Goal: Information Seeking & Learning: Get advice/opinions

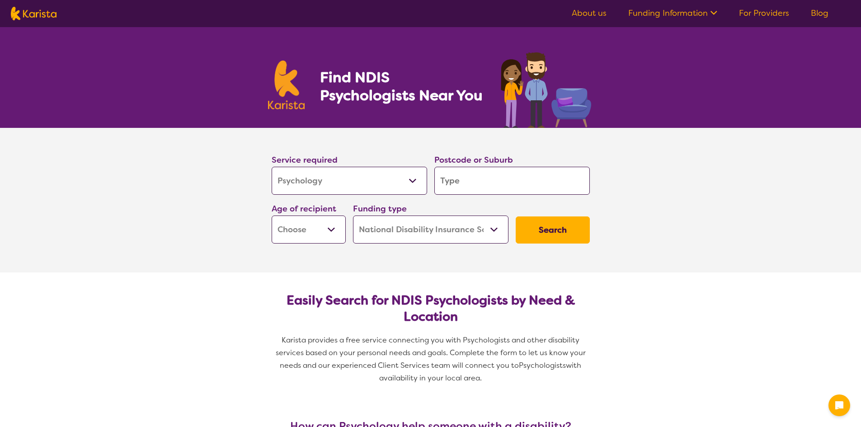
select select "Psychology"
select select "NDIS"
select select "Psychology"
select select "NDIS"
click at [469, 184] on input "search" at bounding box center [511, 181] width 155 height 28
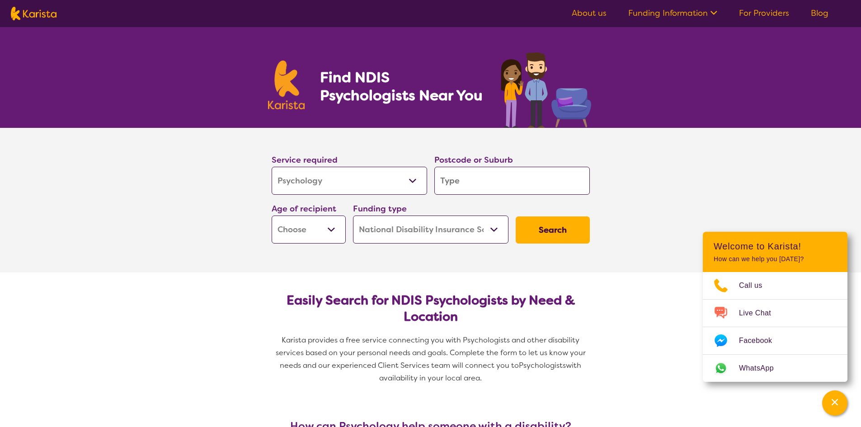
type input "n"
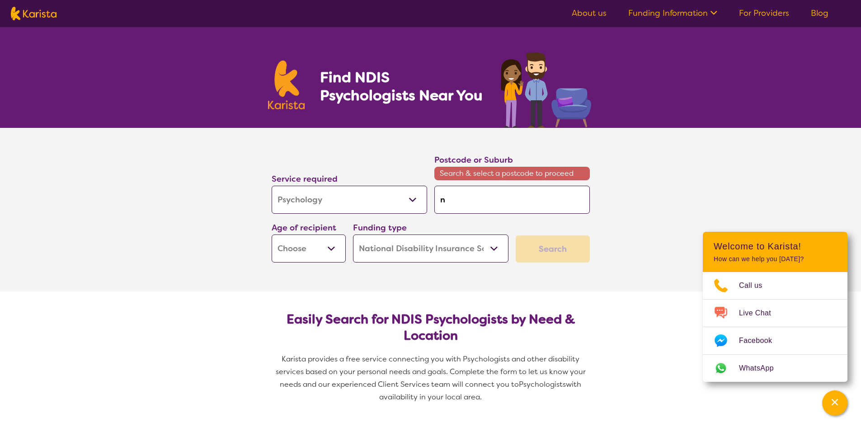
type input "nu"
type input "nun"
type input "[DEMOGRAPHIC_DATA]"
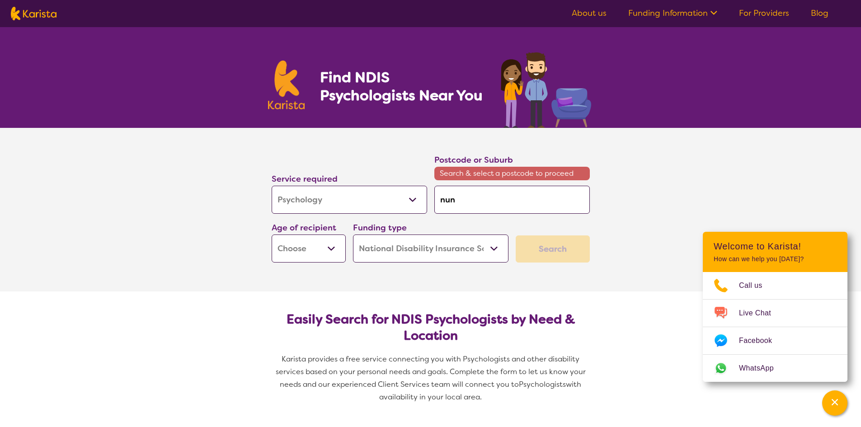
type input "[DEMOGRAPHIC_DATA]"
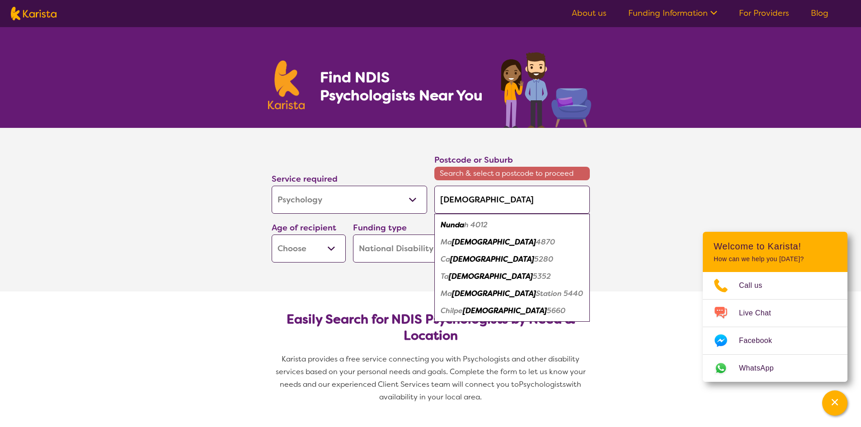
click at [467, 226] on em "h 4012" at bounding box center [475, 224] width 23 height 9
type input "4012"
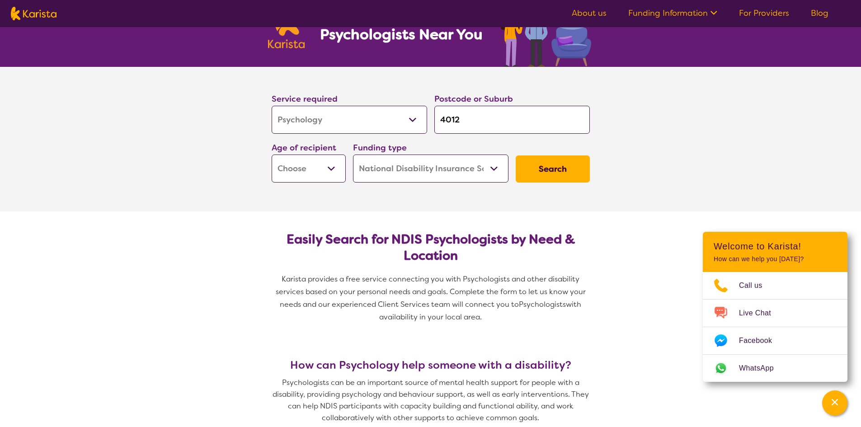
scroll to position [45, 0]
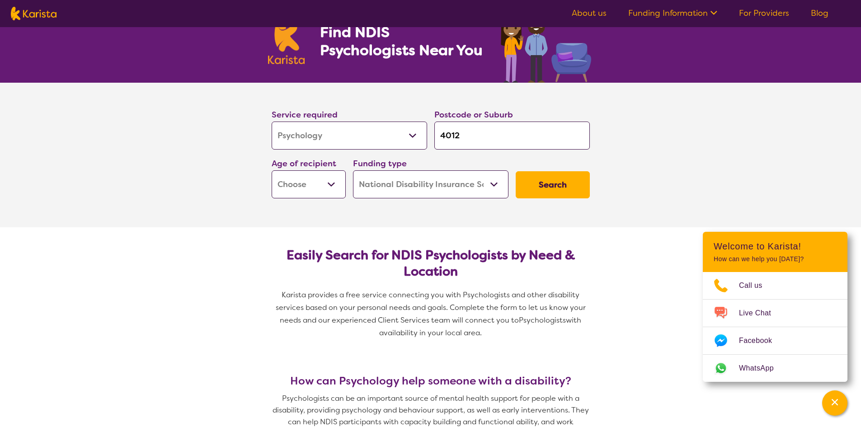
click at [477, 184] on select "Home Care Package (HCP) National Disability Insurance Scheme (NDIS) I don't know" at bounding box center [430, 184] width 155 height 28
click at [324, 189] on select "Early Childhood - 0 to 9 Child - 10 to 11 Adolescent - 12 to 17 Adult - 18 to 6…" at bounding box center [309, 184] width 74 height 28
select select "AD"
click at [272, 170] on select "Early Childhood - 0 to 9 Child - 10 to 11 Adolescent - 12 to 17 Adult - 18 to 6…" at bounding box center [309, 184] width 74 height 28
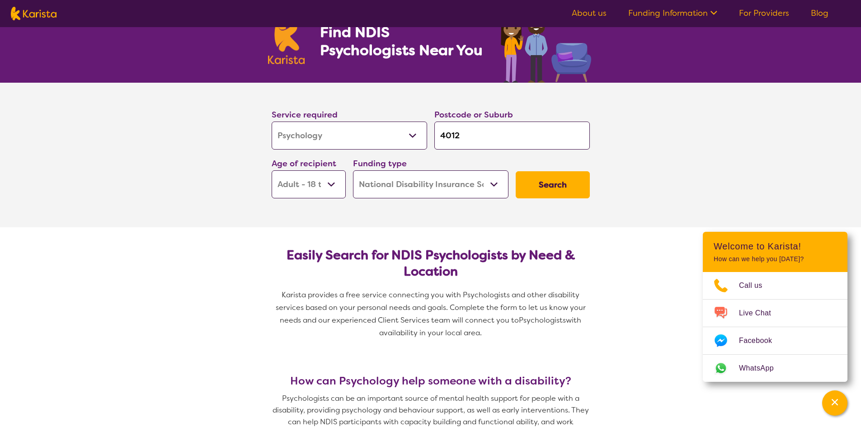
select select "AD"
click at [554, 188] on button "Search" at bounding box center [553, 184] width 74 height 27
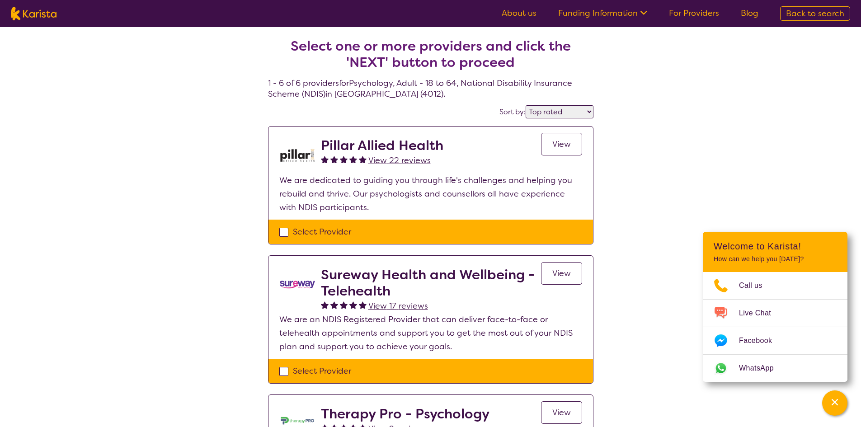
click at [577, 114] on select "Highly reviewed Top rated" at bounding box center [560, 111] width 68 height 13
click at [577, 113] on select "Highly reviewed Top rated" at bounding box center [560, 111] width 68 height 13
select select "highly_reviewed"
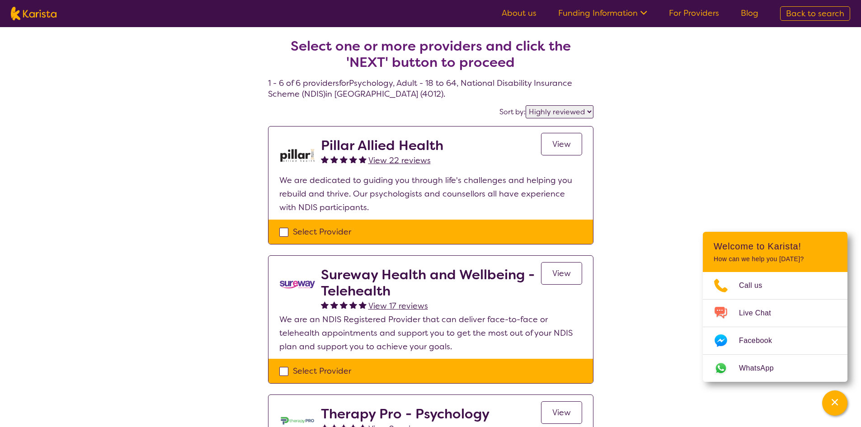
click at [526, 105] on select "Highly reviewed Top rated" at bounding box center [560, 111] width 68 height 13
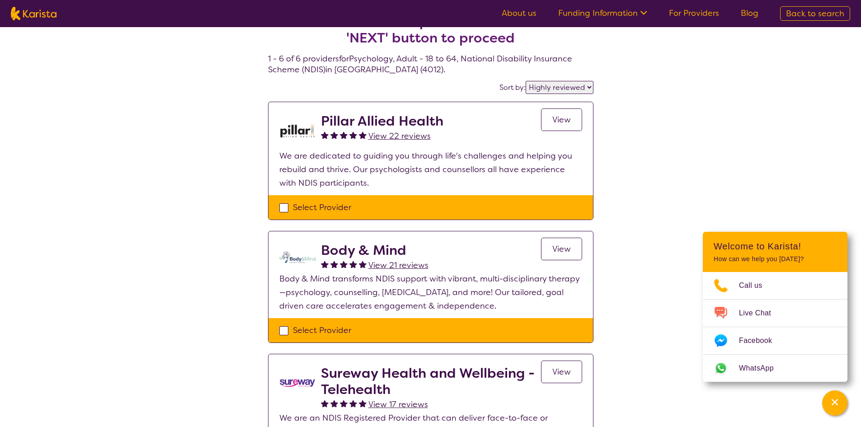
scroll to position [45, 0]
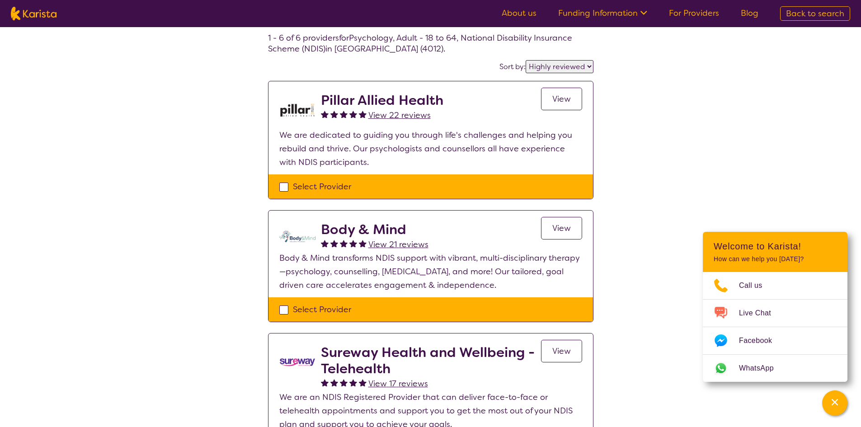
click at [571, 230] on link "View" at bounding box center [561, 228] width 41 height 23
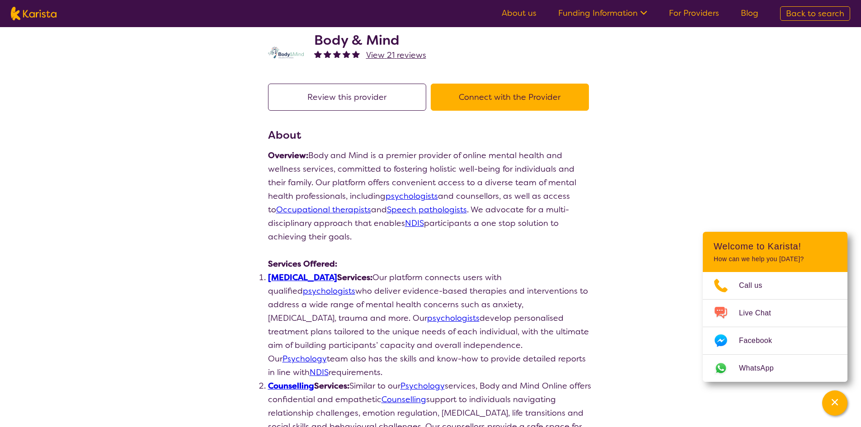
scroll to position [45, 0]
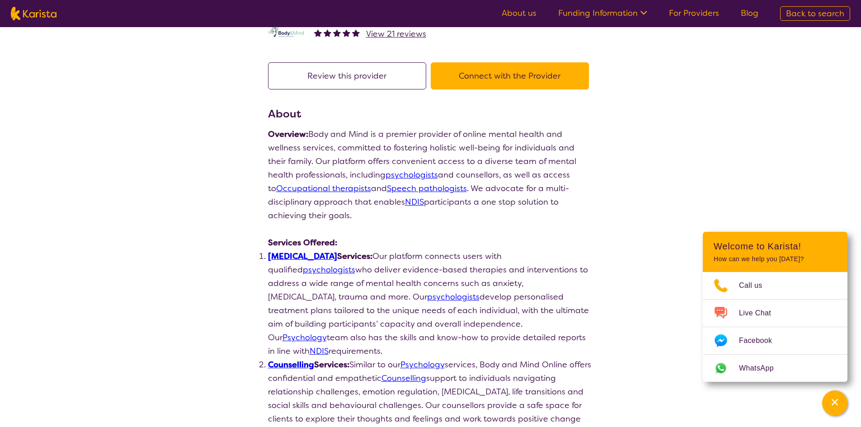
click at [442, 280] on li "Psychologist Services: Our platform connects users with qualified psychologists…" at bounding box center [430, 303] width 325 height 108
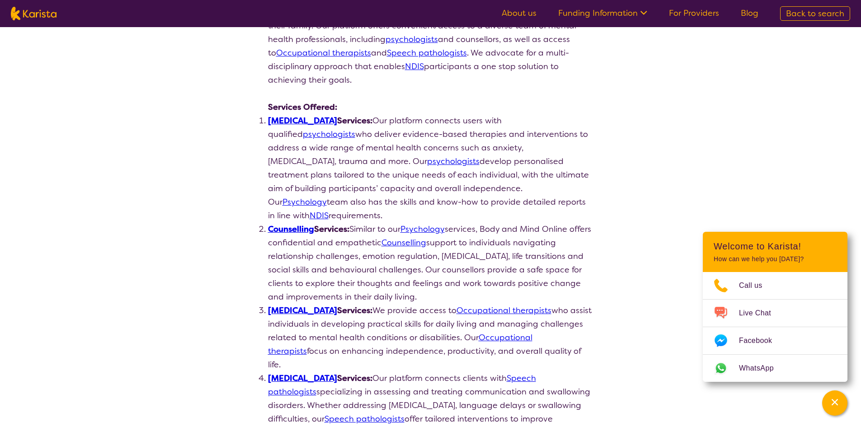
scroll to position [136, 0]
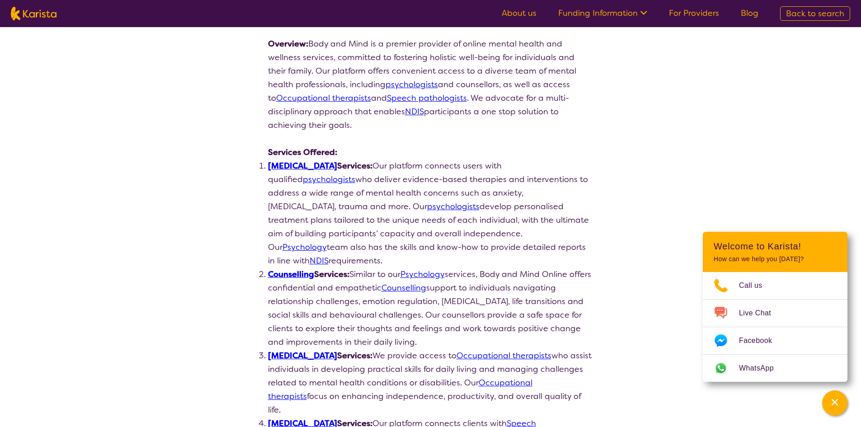
click at [311, 164] on link "Psychologist" at bounding box center [302, 165] width 69 height 11
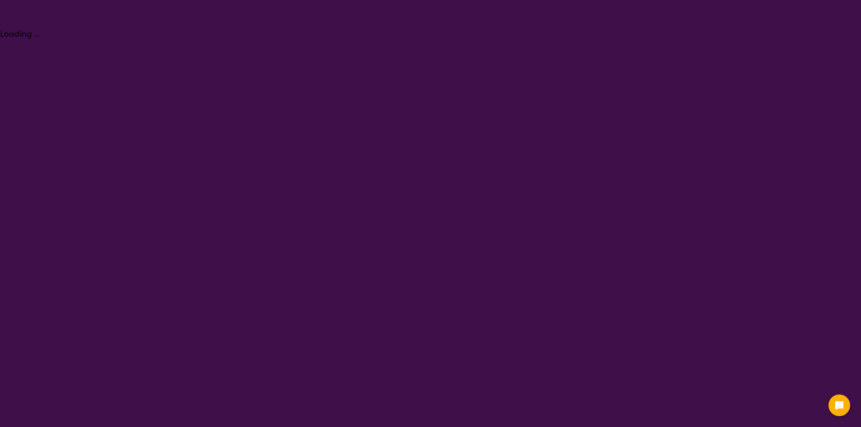
select select "Psychology"
select select "AD"
select select "NDIS"
select select "Psychology"
select select "AD"
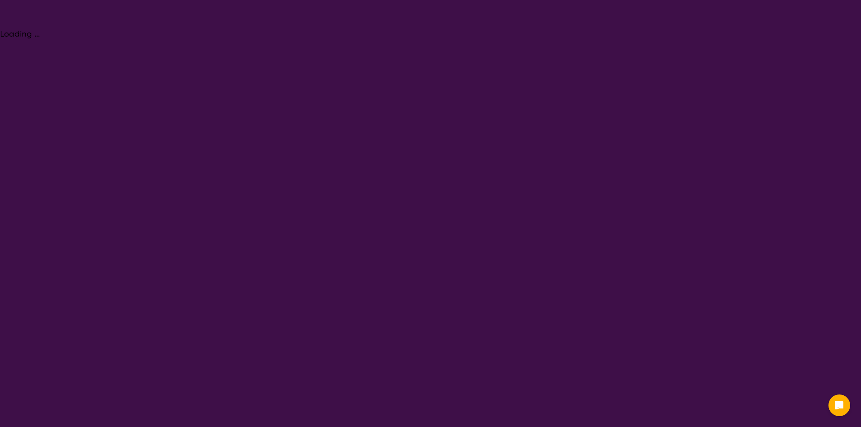
select select "NDIS"
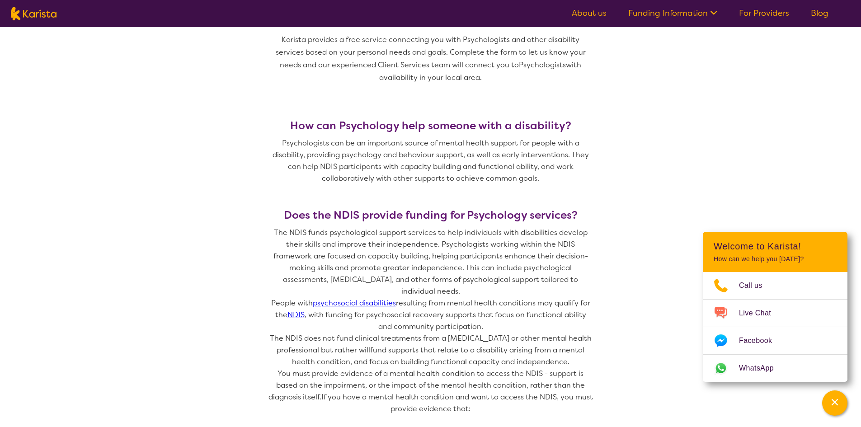
scroll to position [316, 0]
